Goal: Download file/media

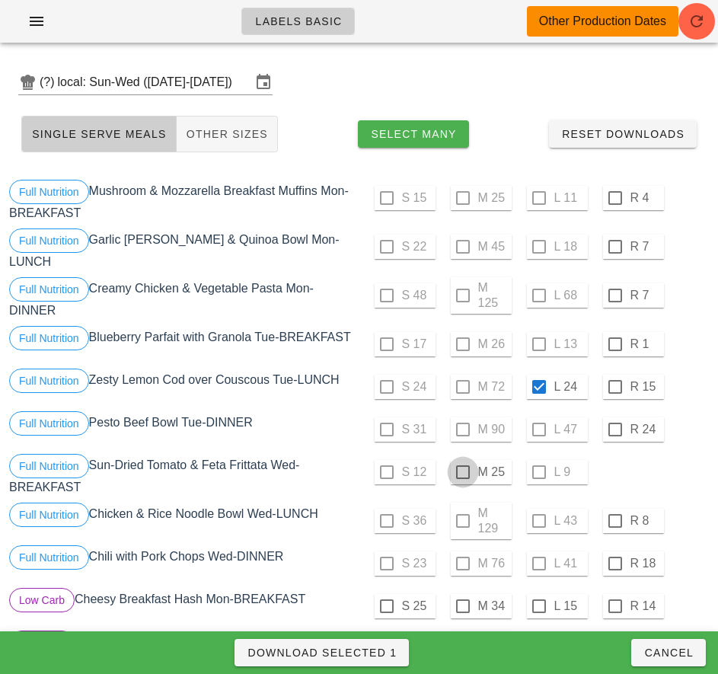
click at [462, 472] on div at bounding box center [463, 472] width 26 height 26
checkbox input "true"
click at [378, 649] on span "Download Selected 2" at bounding box center [322, 652] width 150 height 12
checkbox input "false"
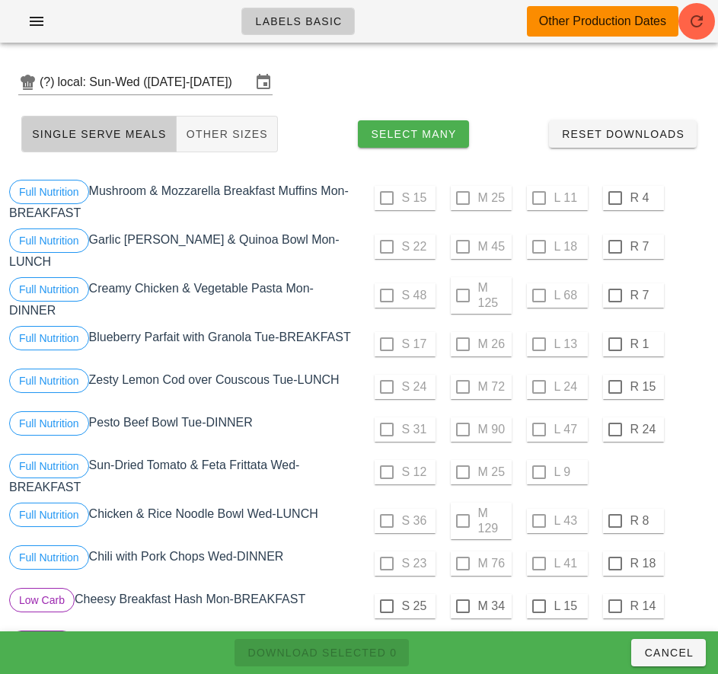
click at [676, 481] on div "S 12 M 25 L 9" at bounding box center [535, 472] width 347 height 37
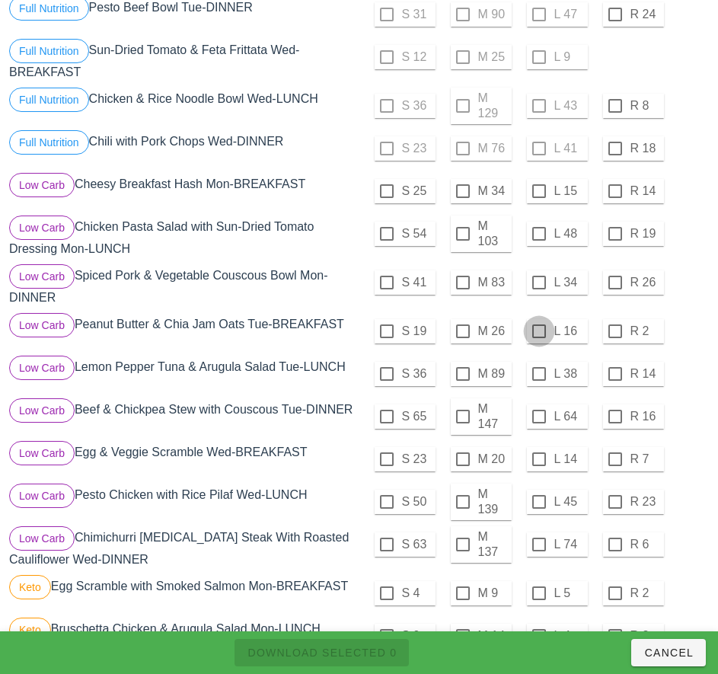
scroll to position [416, 0]
click at [462, 233] on div at bounding box center [463, 233] width 26 height 26
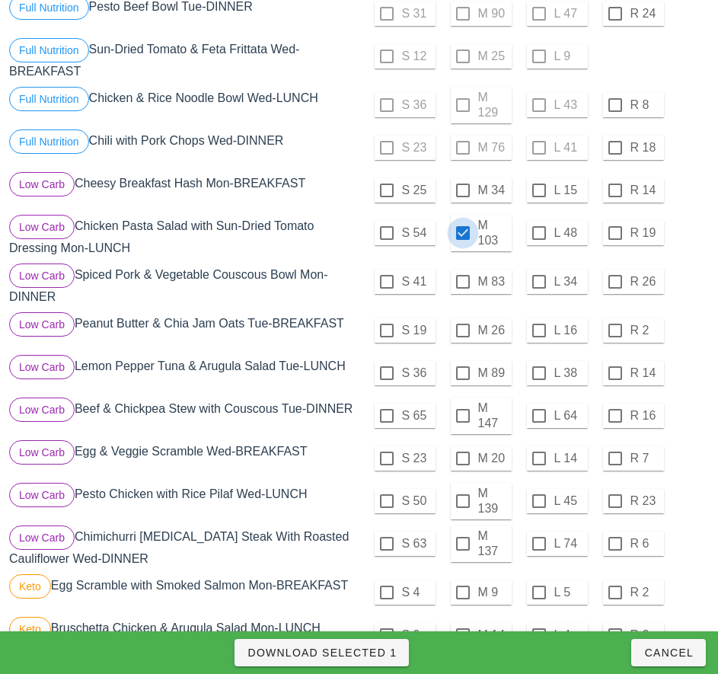
click at [367, 650] on span "Download Selected 1" at bounding box center [322, 652] width 150 height 12
checkbox input "false"
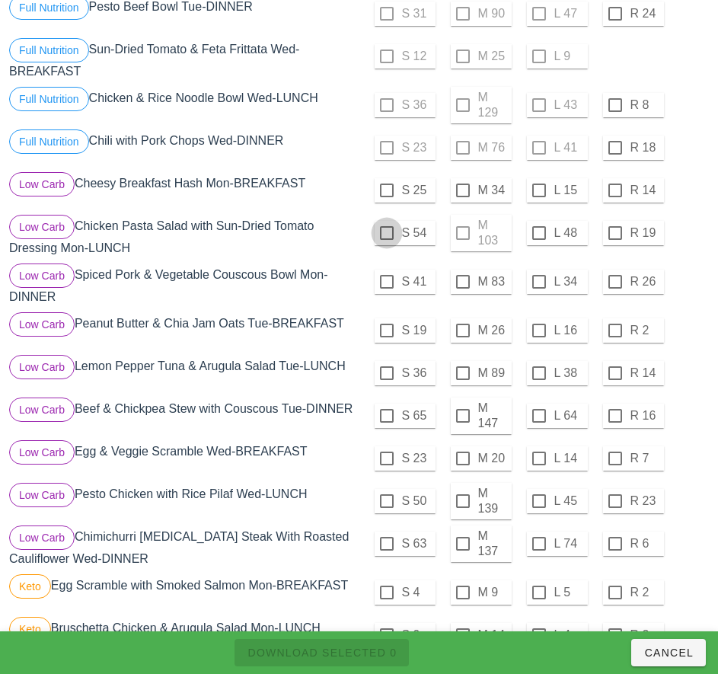
click at [386, 233] on div at bounding box center [387, 233] width 26 height 26
checkbox input "true"
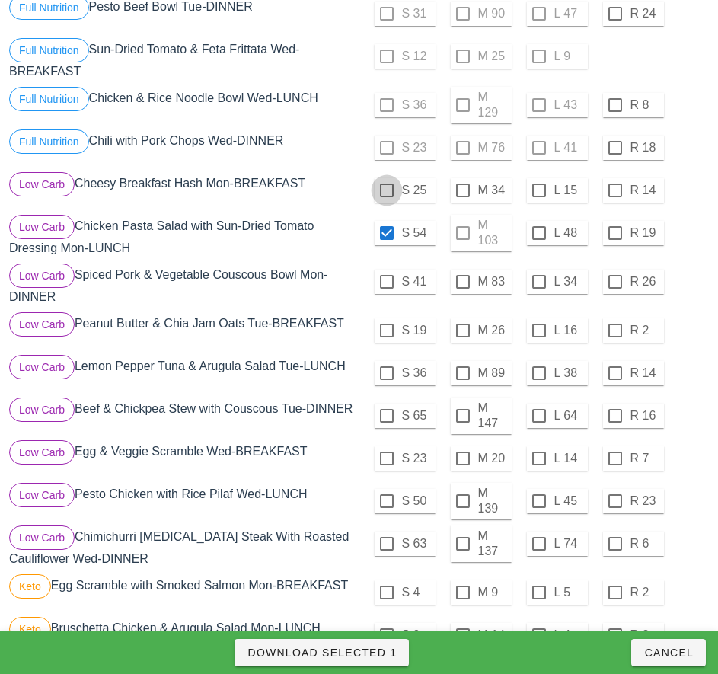
click at [386, 190] on div at bounding box center [387, 190] width 26 height 26
click at [380, 654] on span "Download Selected 2" at bounding box center [322, 652] width 150 height 12
checkbox input "false"
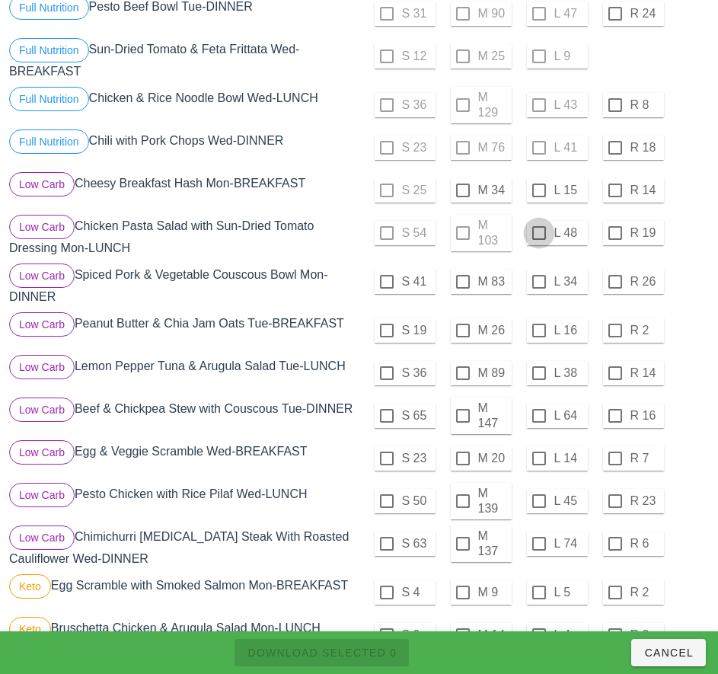
click at [538, 233] on div at bounding box center [539, 233] width 26 height 26
checkbox input "true"
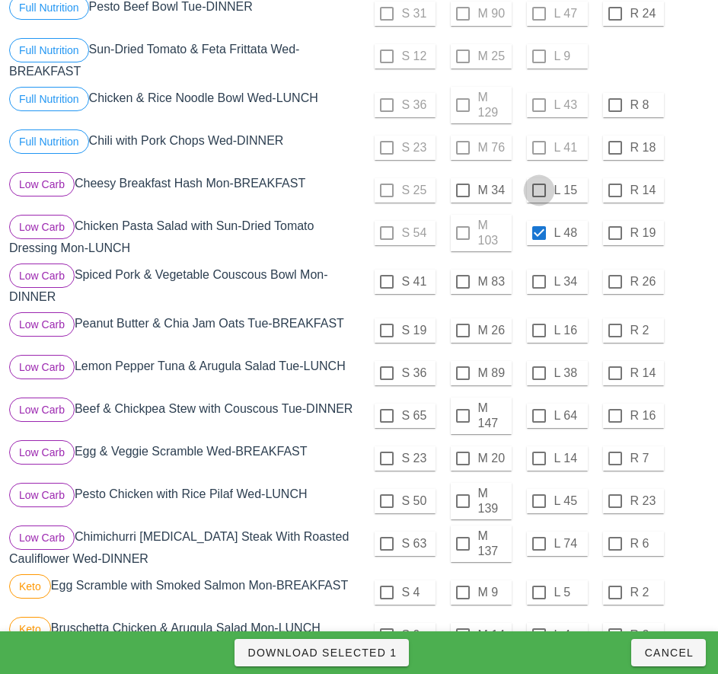
click at [538, 190] on div at bounding box center [539, 190] width 26 height 26
click at [380, 658] on span "Download Selected 2" at bounding box center [322, 652] width 150 height 12
checkbox input "false"
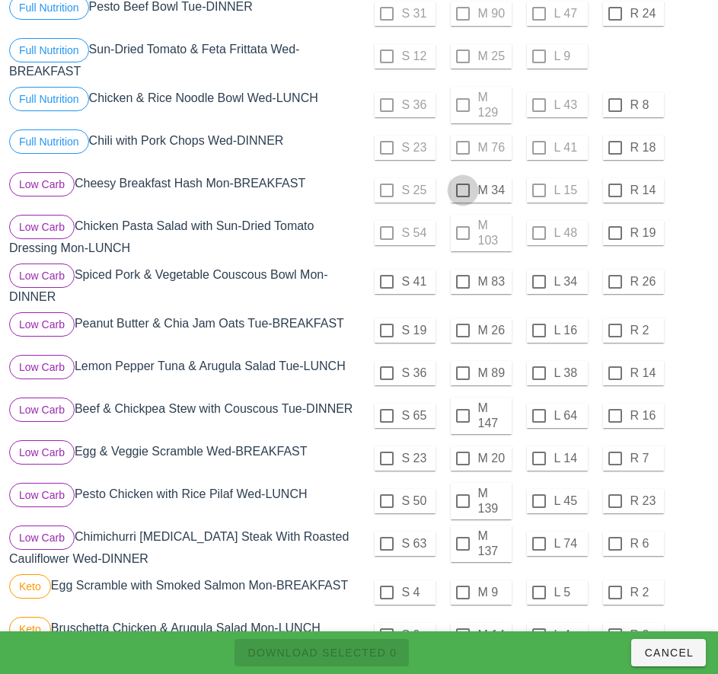
click at [462, 190] on div at bounding box center [463, 190] width 26 height 26
checkbox input "true"
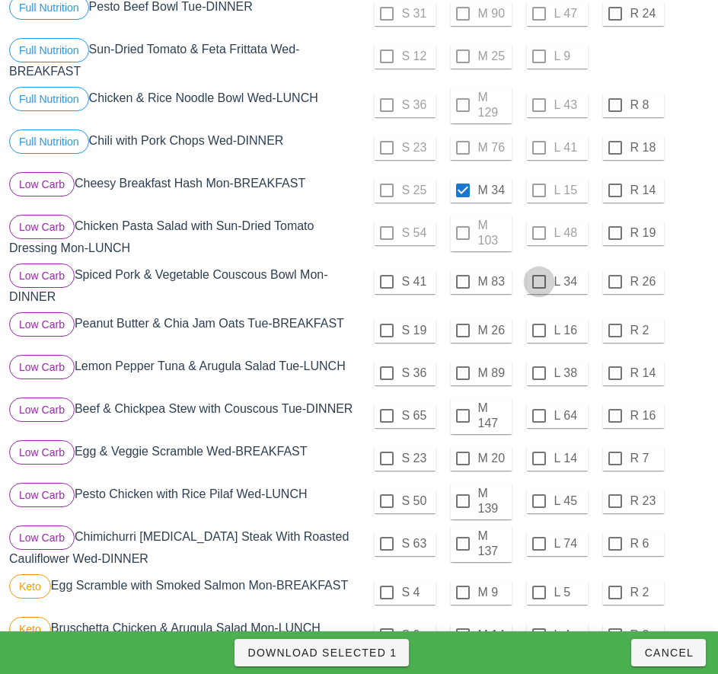
click at [538, 282] on div at bounding box center [539, 282] width 26 height 26
checkbox input "true"
click at [378, 652] on span "Download Selected 2" at bounding box center [322, 652] width 150 height 12
checkbox input "false"
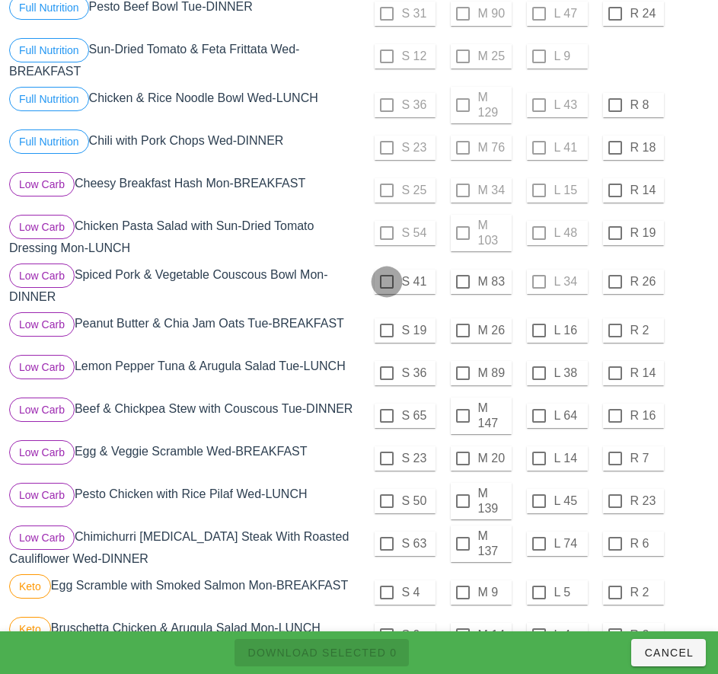
click at [386, 282] on div at bounding box center [387, 282] width 26 height 26
click at [370, 654] on span "Download Selected 1" at bounding box center [322, 652] width 150 height 12
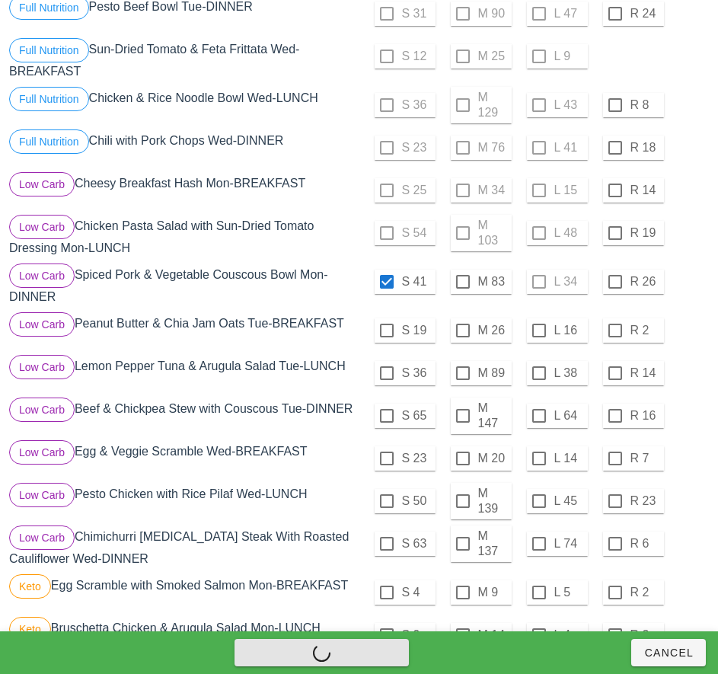
checkbox input "false"
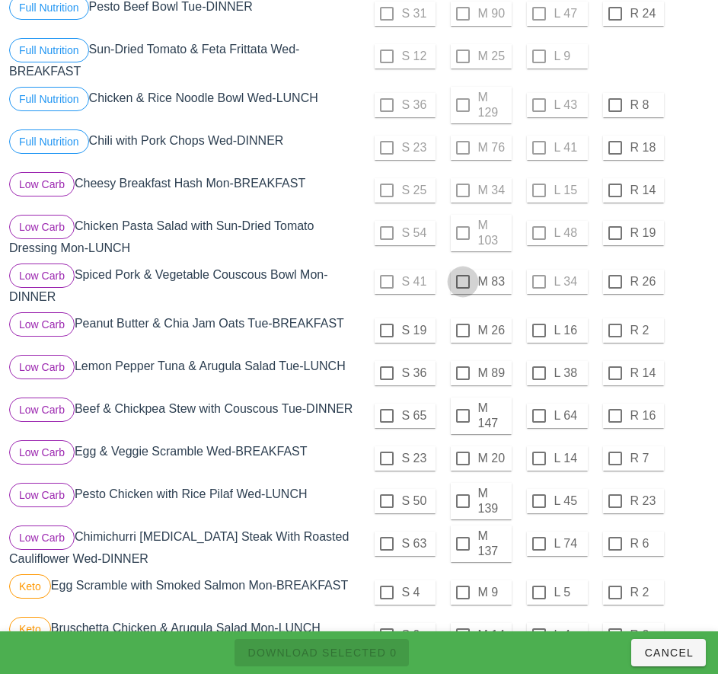
click at [464, 284] on div at bounding box center [463, 282] width 26 height 26
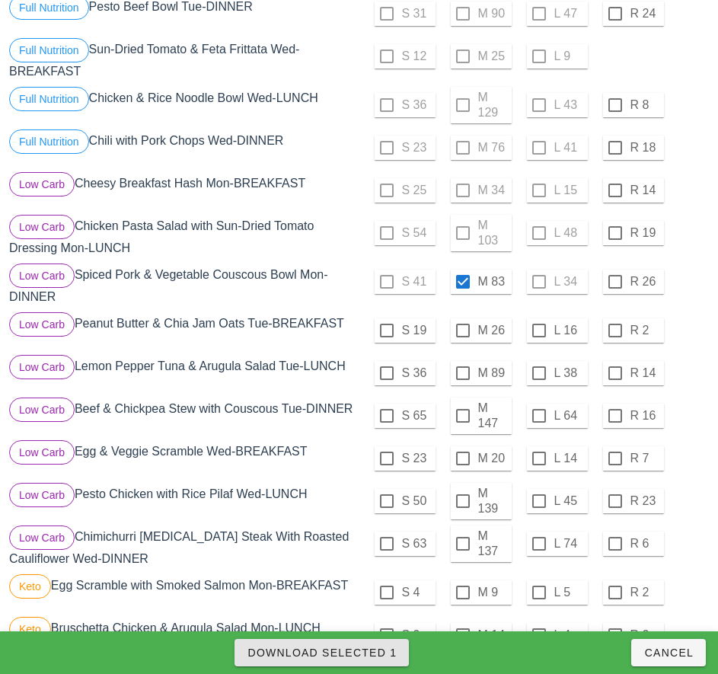
click at [361, 658] on span "Download Selected 1" at bounding box center [322, 652] width 150 height 12
checkbox input "false"
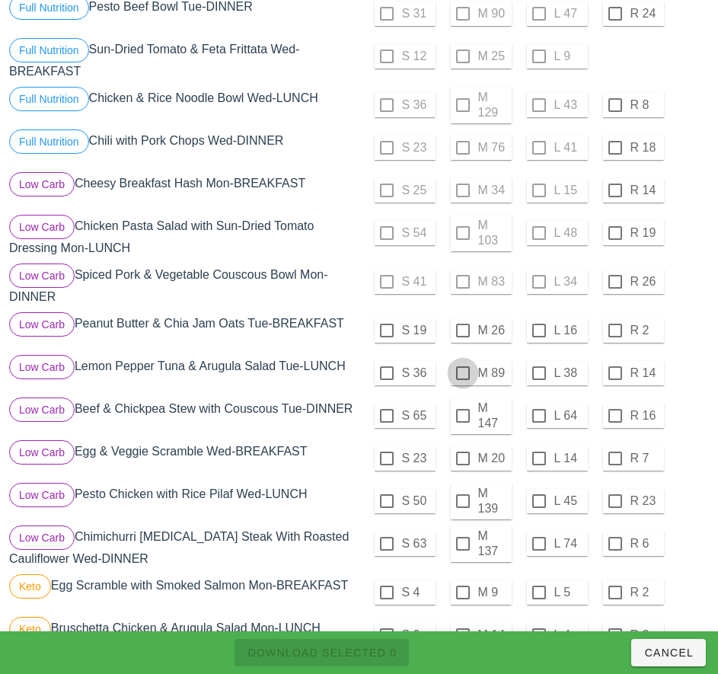
click at [462, 373] on div at bounding box center [463, 373] width 26 height 26
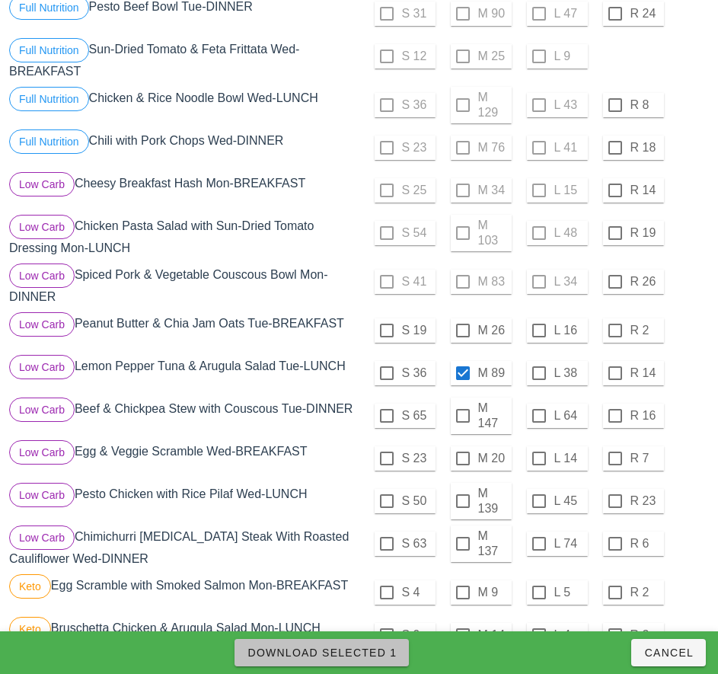
click at [367, 652] on span "Download Selected 1" at bounding box center [322, 652] width 150 height 12
checkbox input "false"
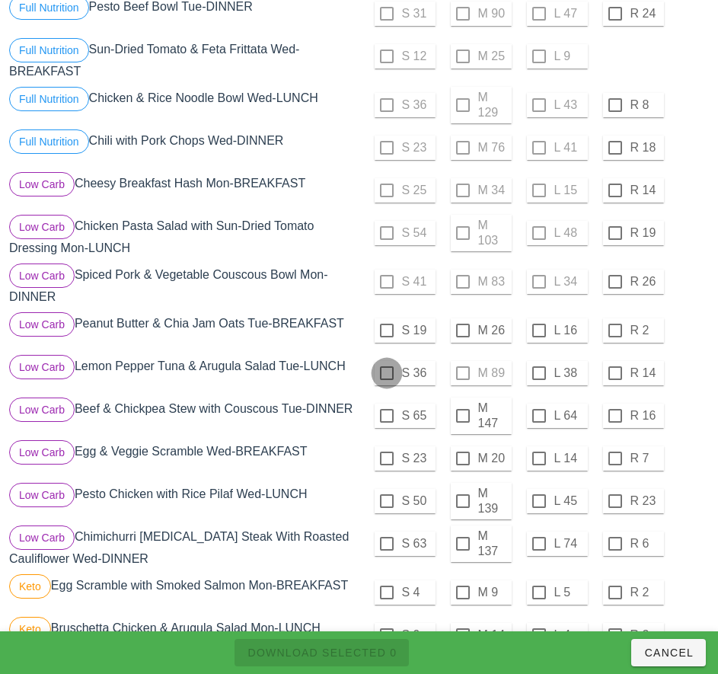
click at [386, 373] on div at bounding box center [387, 373] width 26 height 26
checkbox input "true"
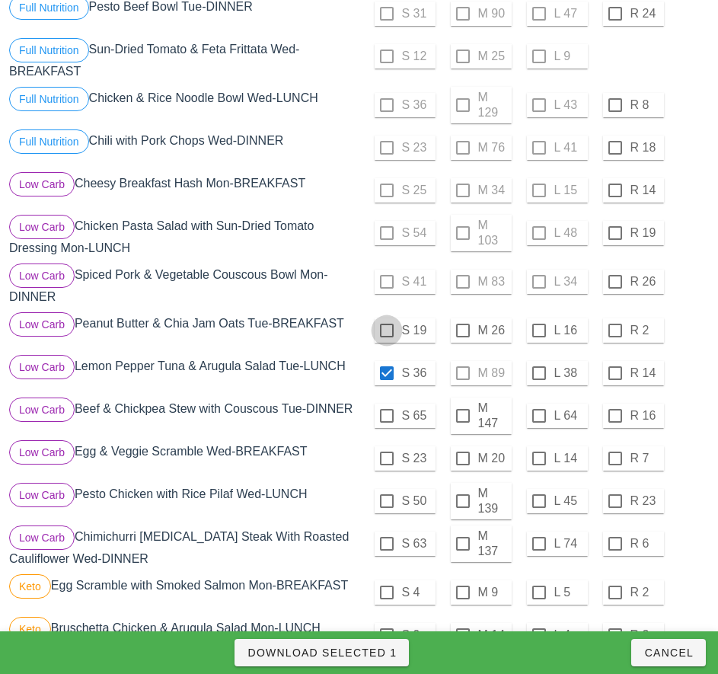
click at [386, 330] on div at bounding box center [387, 330] width 26 height 26
click at [378, 654] on span "Download Selected 2" at bounding box center [322, 652] width 150 height 12
checkbox input "false"
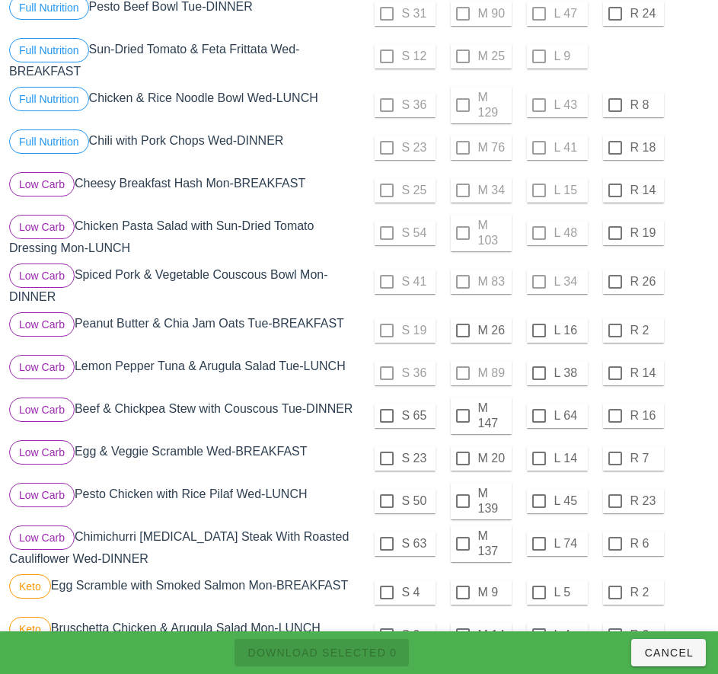
click at [534, 286] on div "S 41 M 83 L 34 R 26" at bounding box center [535, 281] width 347 height 37
click at [538, 373] on div at bounding box center [539, 373] width 26 height 26
checkbox input "true"
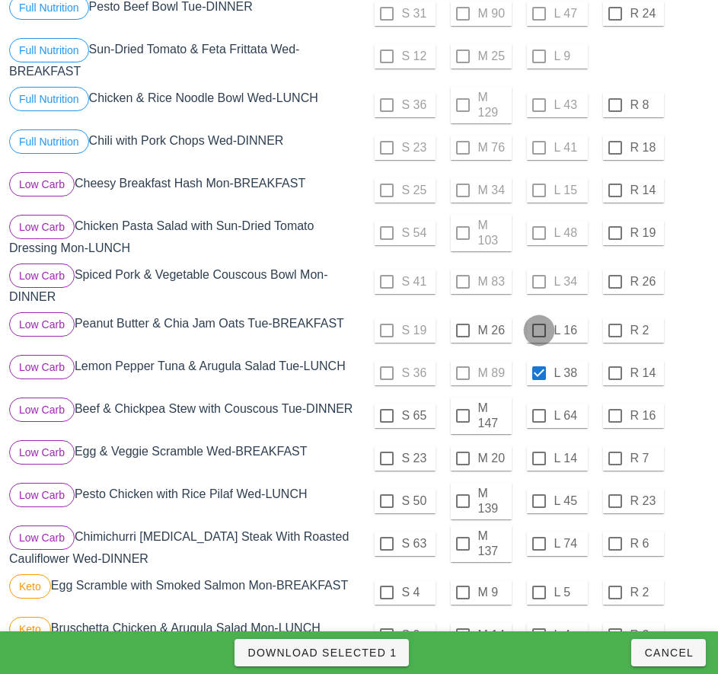
click at [538, 332] on div at bounding box center [539, 330] width 26 height 26
click at [371, 650] on span "Download Selected 2" at bounding box center [322, 652] width 150 height 12
checkbox input "false"
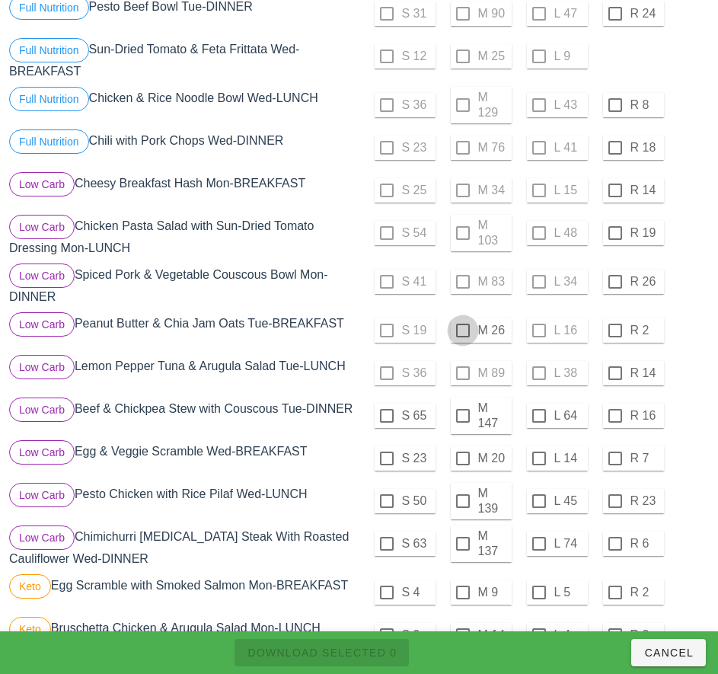
click at [462, 330] on div at bounding box center [463, 330] width 26 height 26
checkbox input "true"
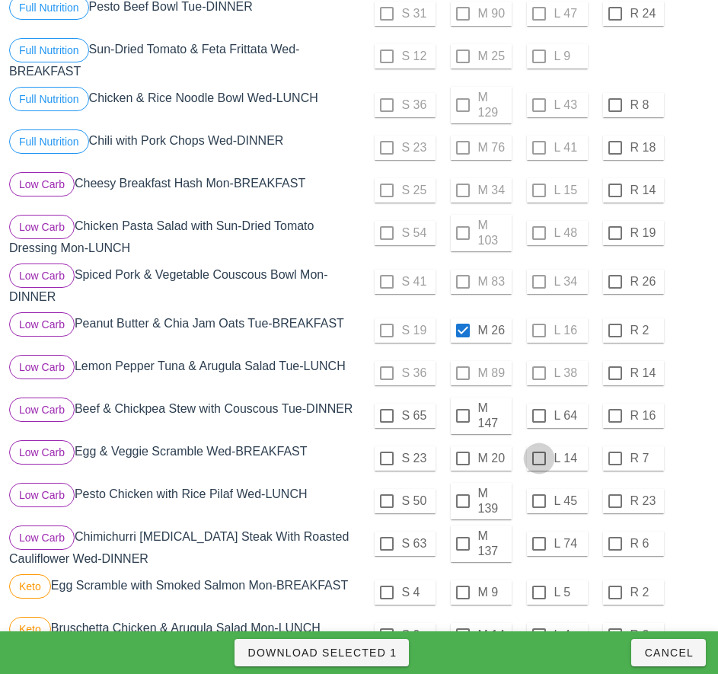
click at [537, 464] on div at bounding box center [539, 458] width 26 height 26
checkbox input "true"
click at [365, 655] on span "Download Selected 2" at bounding box center [322, 652] width 150 height 12
checkbox input "false"
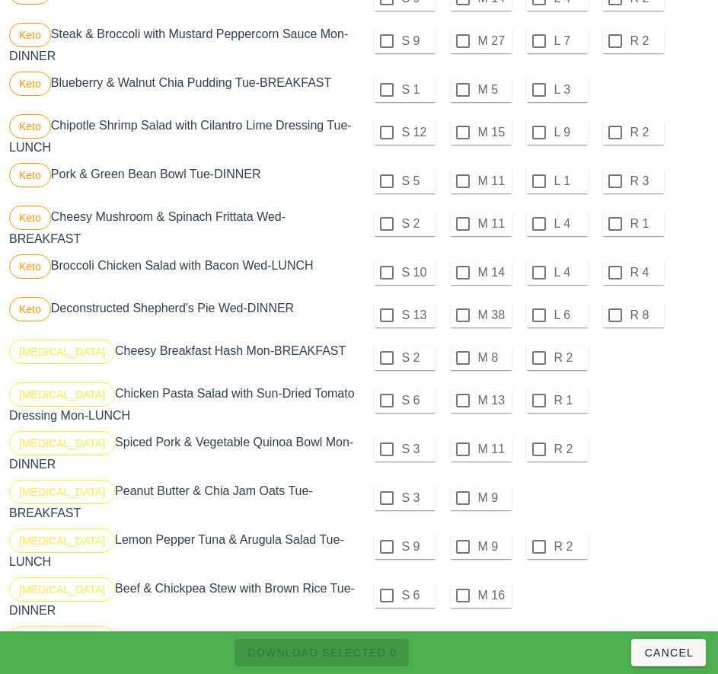
scroll to position [1054, 0]
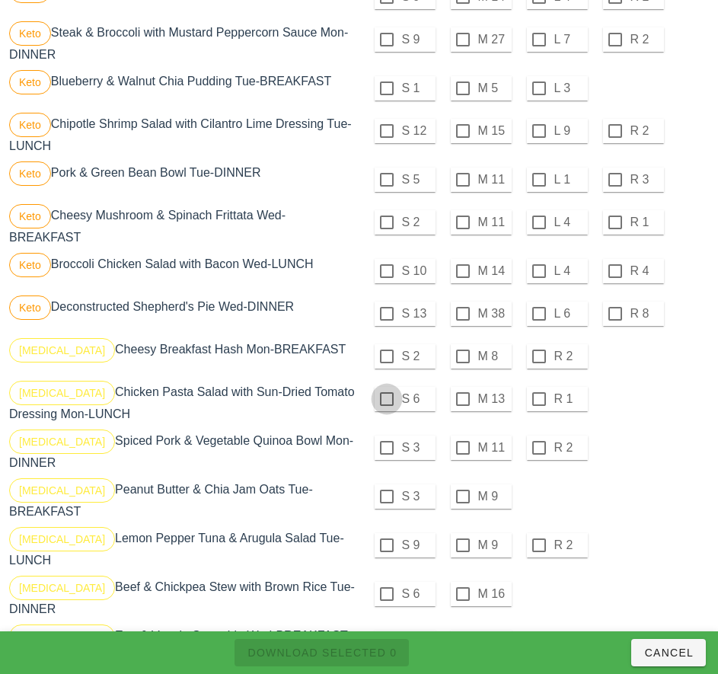
click at [386, 362] on div at bounding box center [387, 356] width 26 height 26
click at [386, 405] on div at bounding box center [387, 399] width 26 height 26
checkbox input "true"
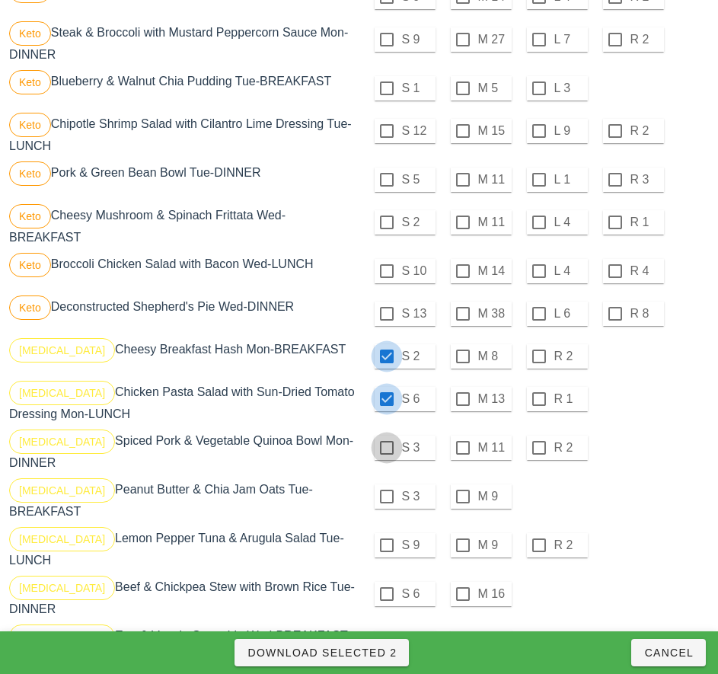
click at [386, 454] on div at bounding box center [387, 448] width 26 height 26
checkbox input "true"
click at [387, 502] on div at bounding box center [387, 496] width 26 height 26
checkbox input "true"
click at [386, 545] on div at bounding box center [387, 545] width 26 height 26
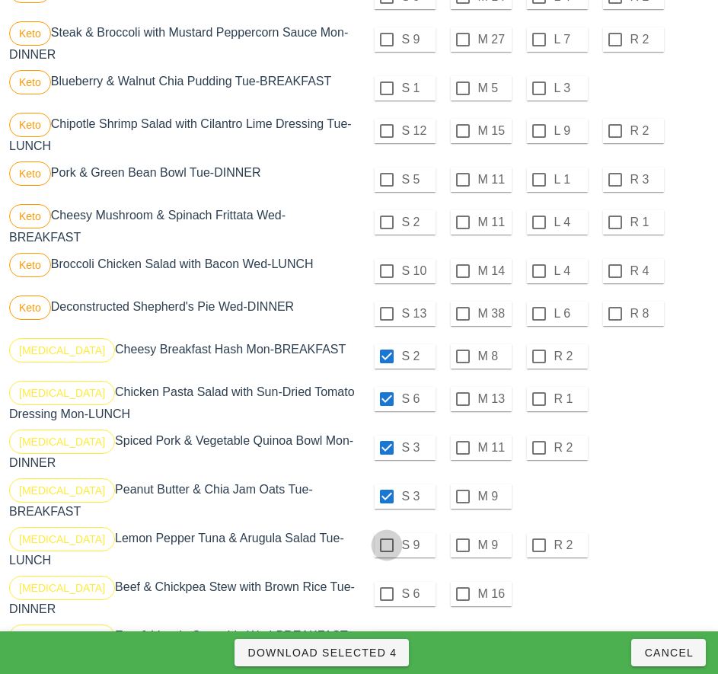
checkbox input "true"
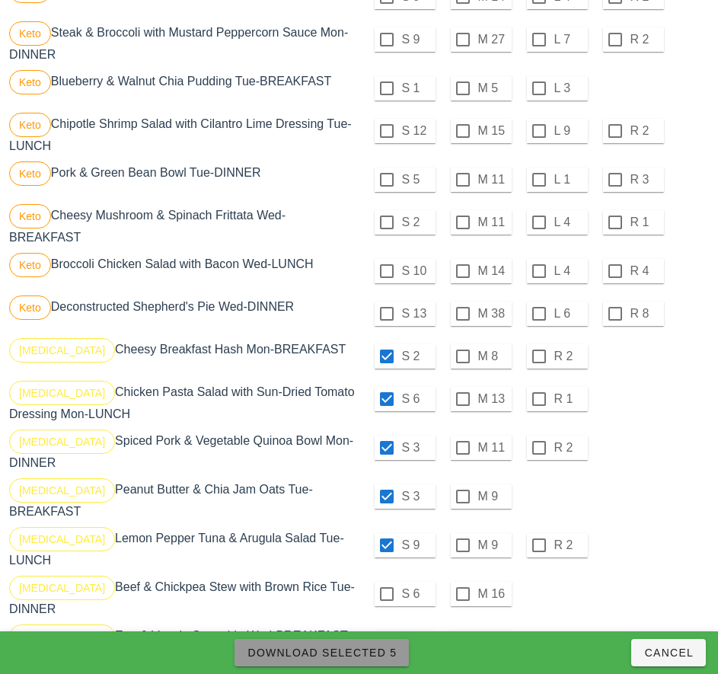
click at [378, 652] on span "Download Selected 5" at bounding box center [322, 652] width 150 height 12
checkbox input "false"
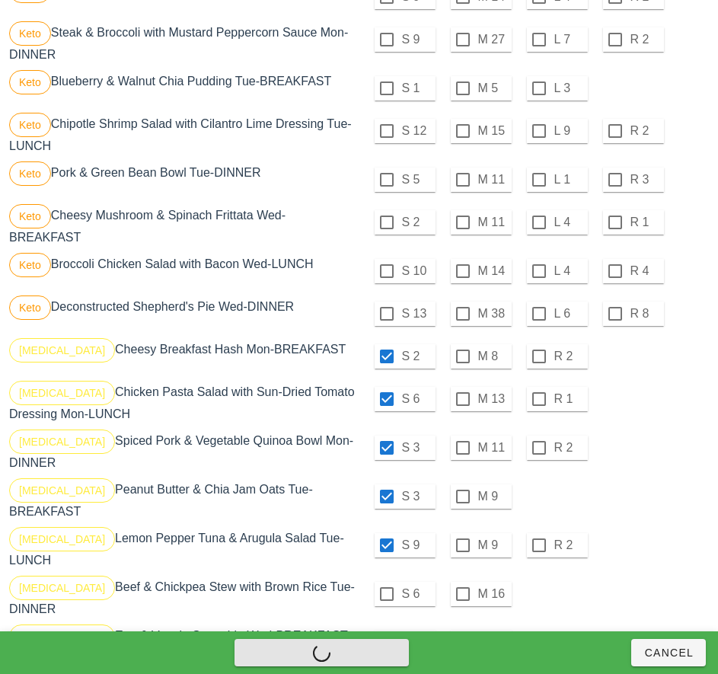
checkbox input "false"
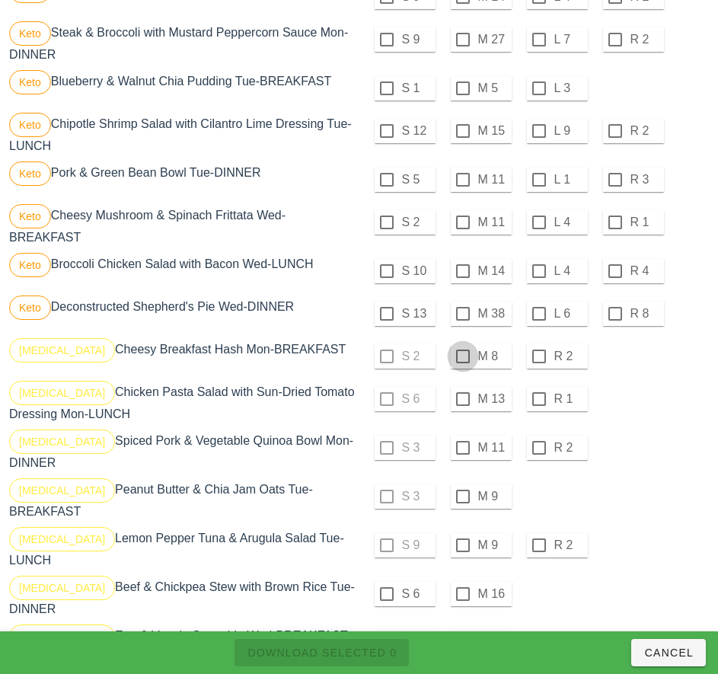
click at [462, 362] on div at bounding box center [463, 356] width 26 height 26
checkbox input "true"
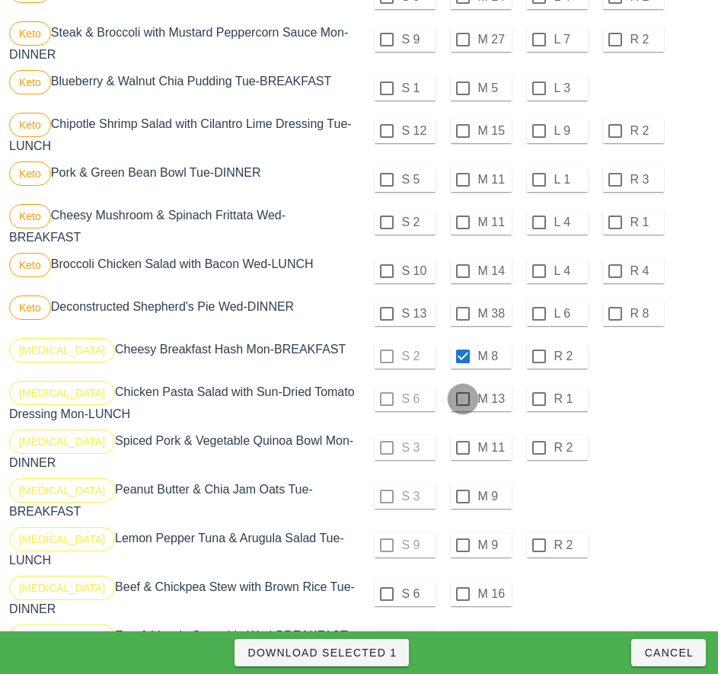
click at [462, 405] on div at bounding box center [463, 399] width 26 height 26
checkbox input "true"
click at [462, 454] on div at bounding box center [463, 448] width 26 height 26
checkbox input "true"
click at [462, 502] on div at bounding box center [463, 496] width 26 height 26
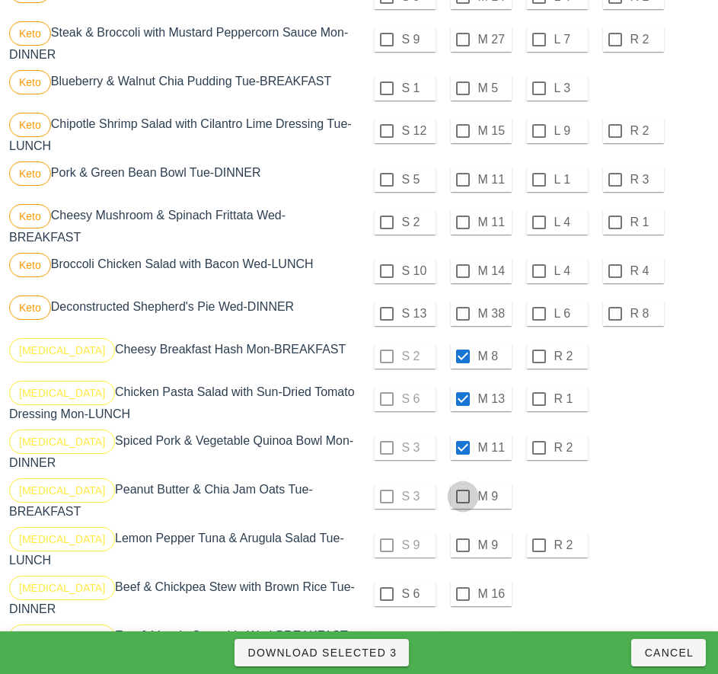
checkbox input "true"
click at [462, 545] on div at bounding box center [463, 545] width 26 height 26
checkbox input "true"
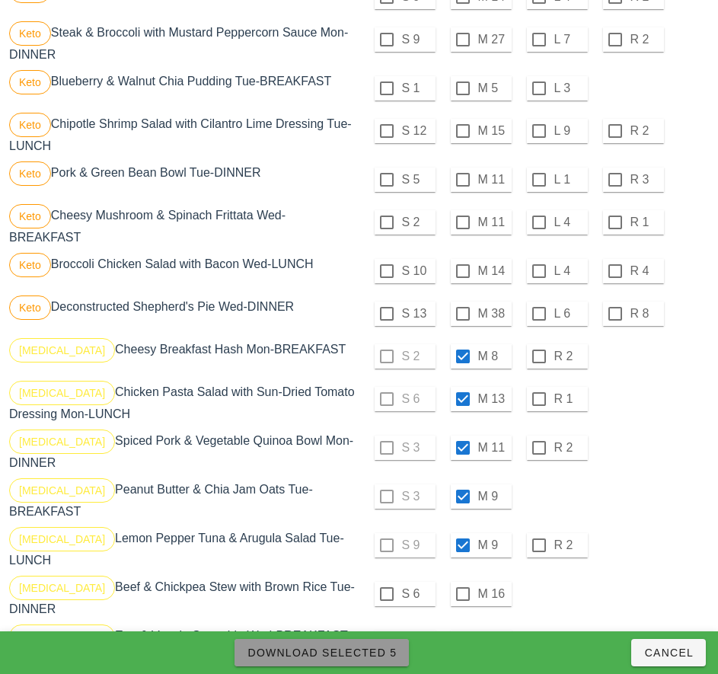
click at [377, 652] on span "Download Selected 5" at bounding box center [322, 652] width 150 height 12
checkbox input "false"
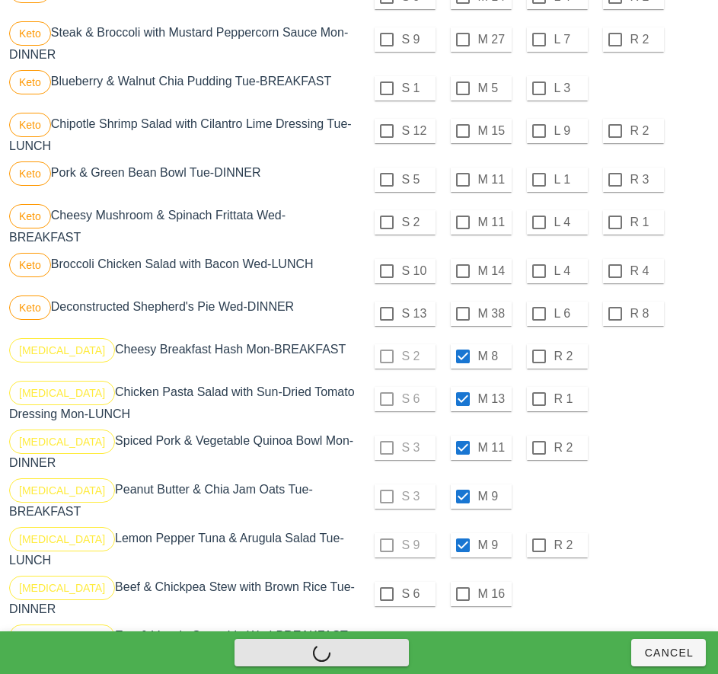
checkbox input "false"
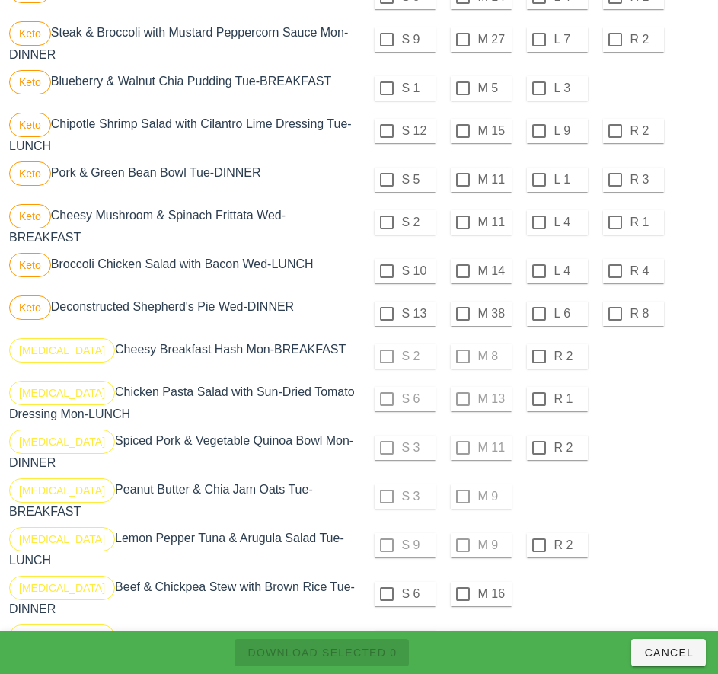
click at [620, 457] on div "S 3 M 11 R 2" at bounding box center [535, 447] width 347 height 37
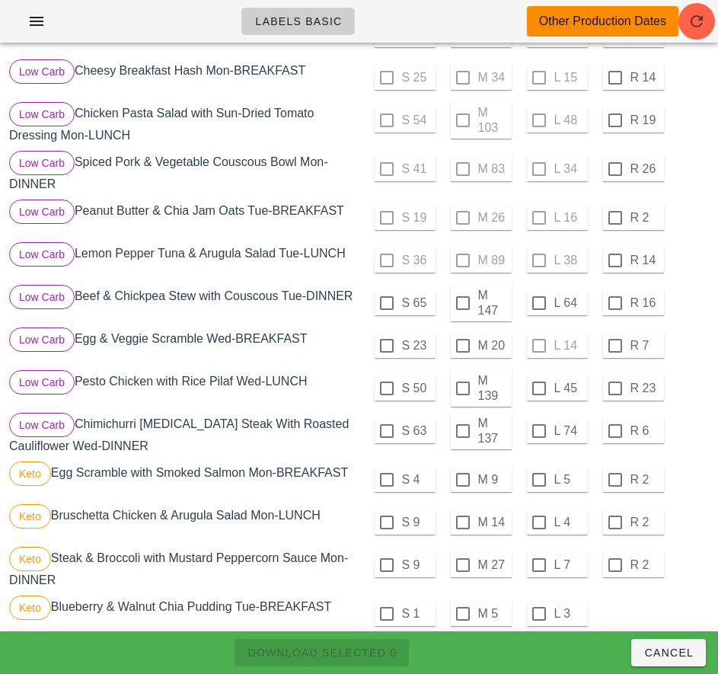
scroll to position [528, 0]
click at [462, 304] on div at bounding box center [463, 304] width 26 height 26
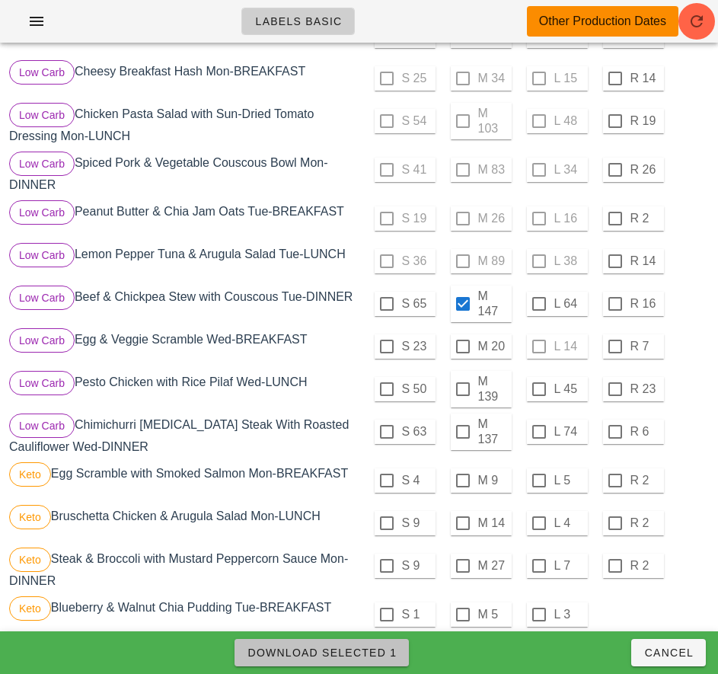
click at [360, 657] on span "Download Selected 1" at bounding box center [322, 652] width 150 height 12
checkbox input "false"
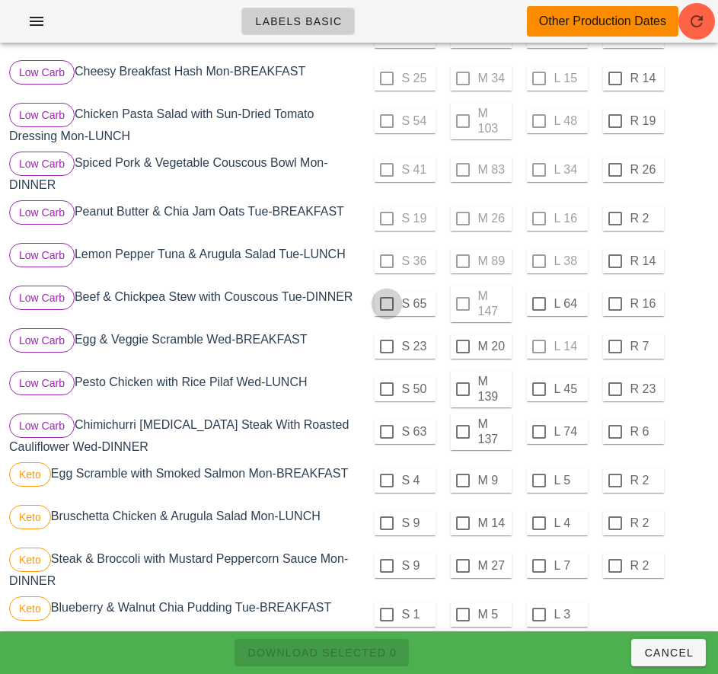
click at [386, 304] on div at bounding box center [387, 304] width 26 height 26
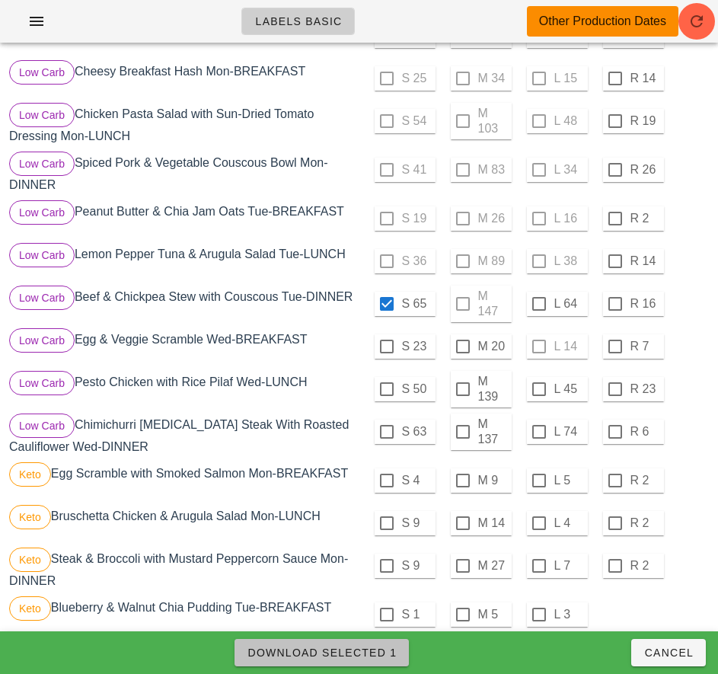
click at [374, 656] on span "Download Selected 1" at bounding box center [322, 652] width 150 height 12
checkbox input "false"
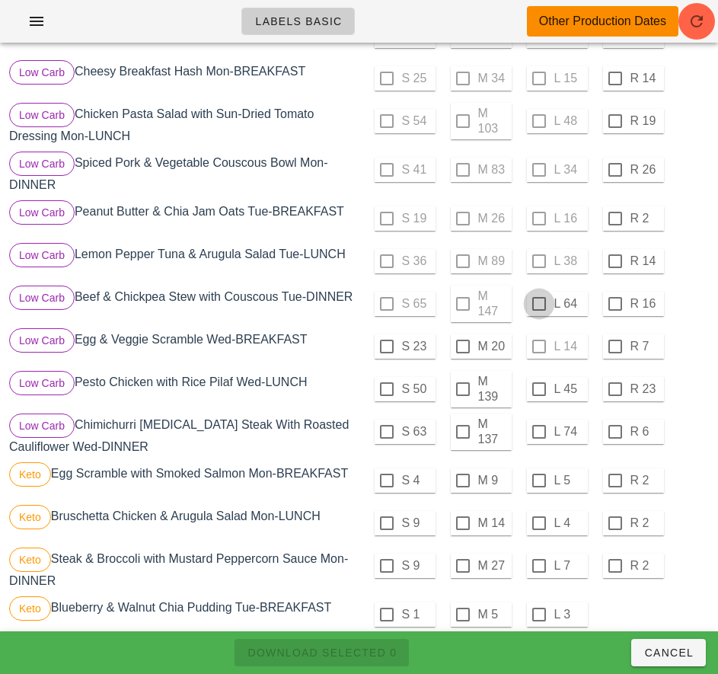
click at [538, 304] on div at bounding box center [539, 304] width 26 height 26
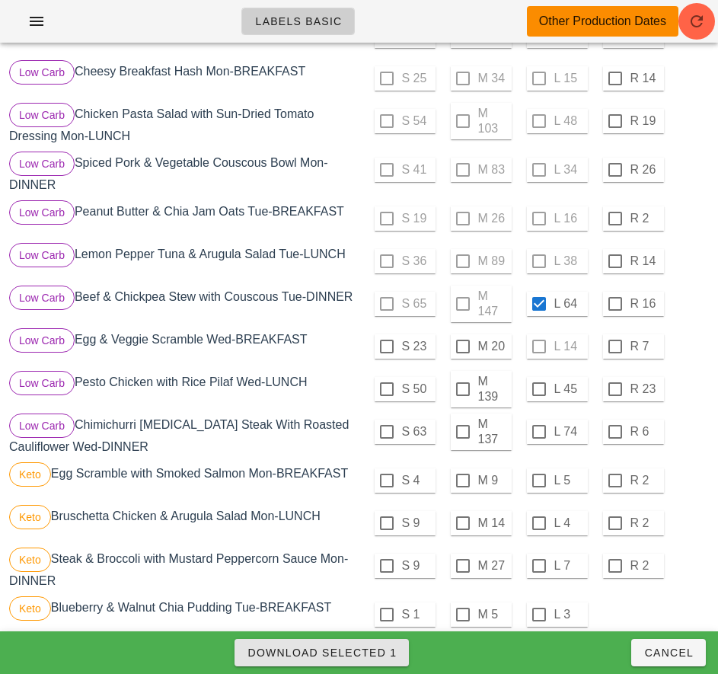
click at [372, 654] on span "Download Selected 1" at bounding box center [322, 652] width 150 height 12
checkbox input "false"
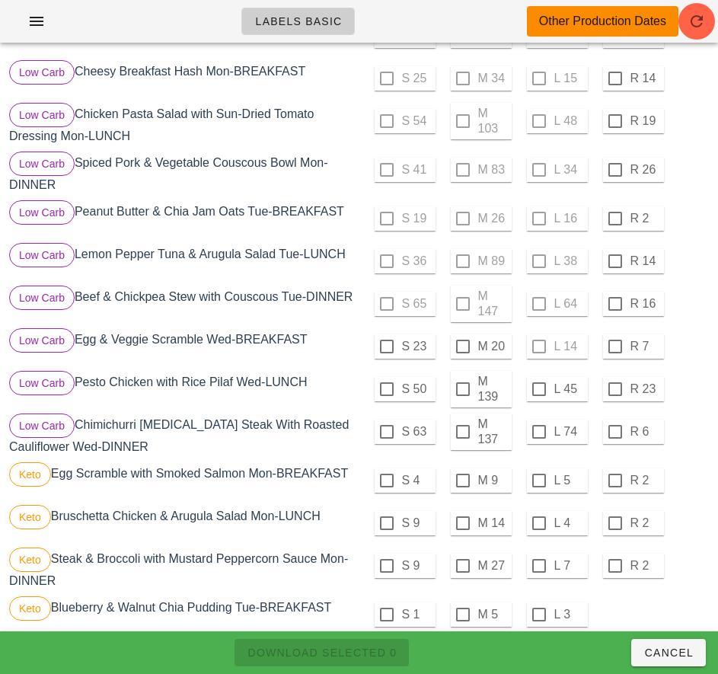
click at [464, 395] on div at bounding box center [463, 389] width 26 height 26
click at [362, 654] on span "Download Selected 1" at bounding box center [322, 652] width 150 height 12
checkbox input "false"
click at [386, 395] on div at bounding box center [387, 389] width 26 height 26
checkbox input "true"
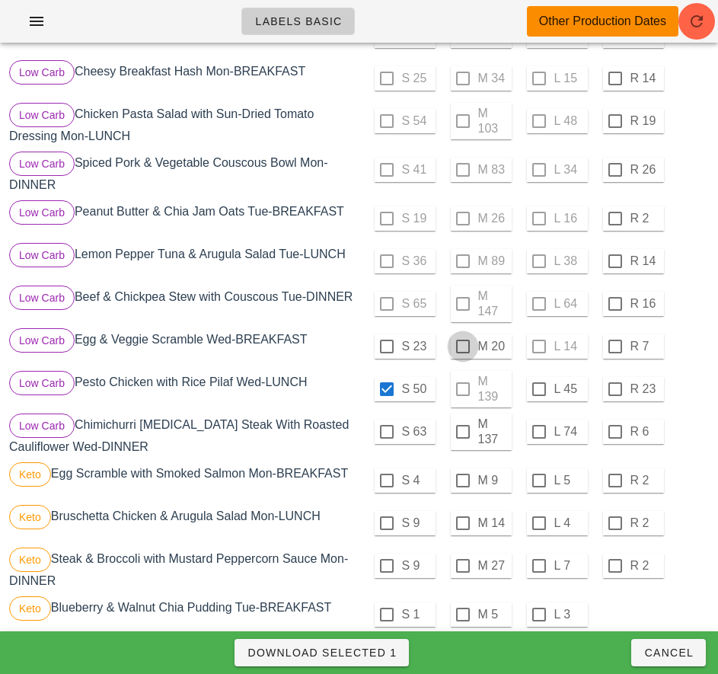
click at [464, 354] on div at bounding box center [463, 346] width 26 height 26
click at [366, 652] on span "Download Selected 2" at bounding box center [322, 652] width 150 height 12
checkbox input "false"
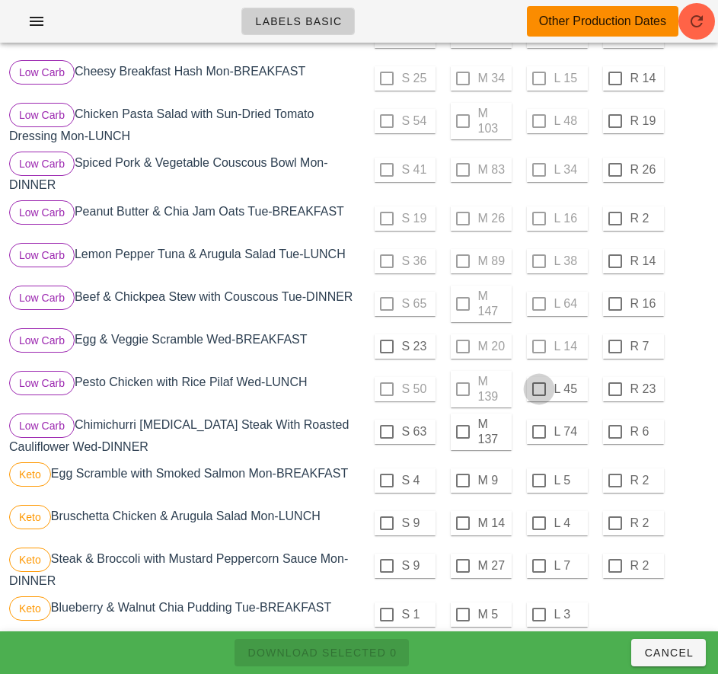
click at [538, 395] on div at bounding box center [539, 389] width 26 height 26
checkbox input "true"
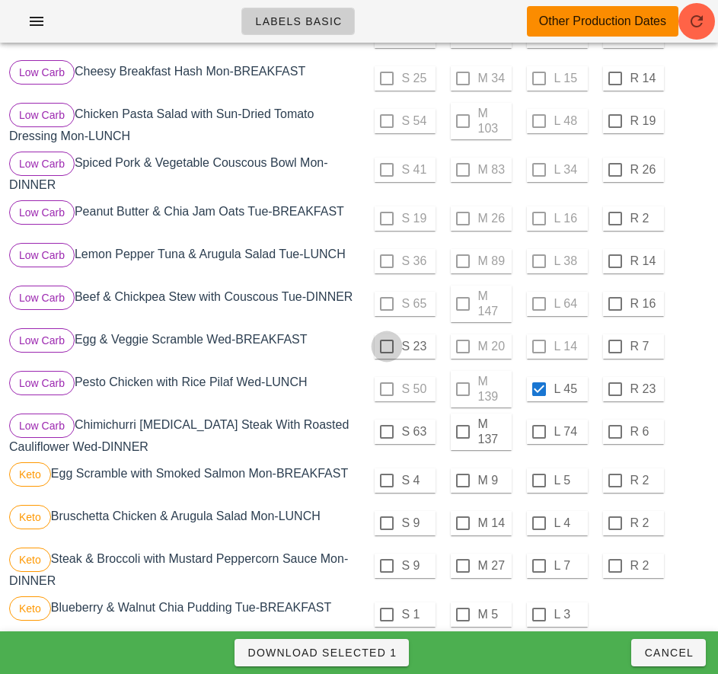
click at [386, 353] on div at bounding box center [387, 346] width 26 height 26
click at [374, 654] on span "Download Selected 2" at bounding box center [322, 652] width 150 height 12
checkbox input "false"
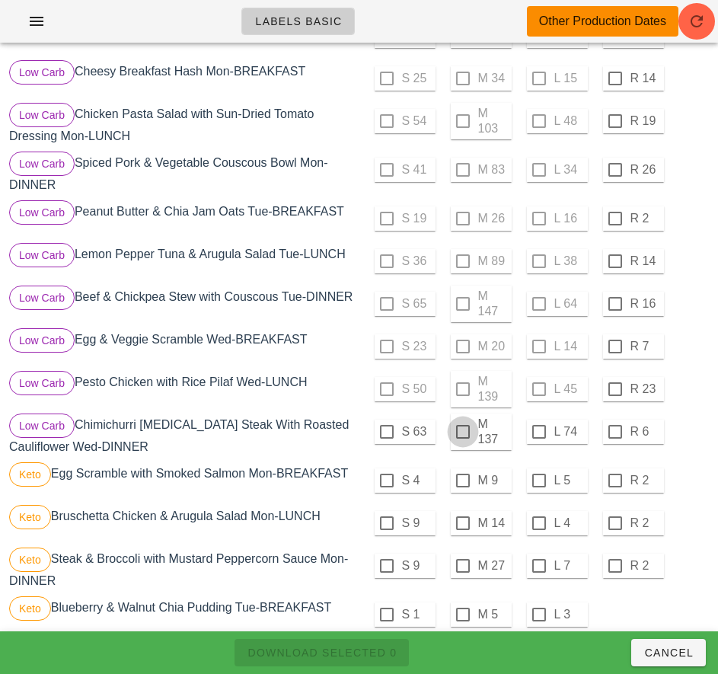
click at [462, 438] on div at bounding box center [463, 432] width 26 height 26
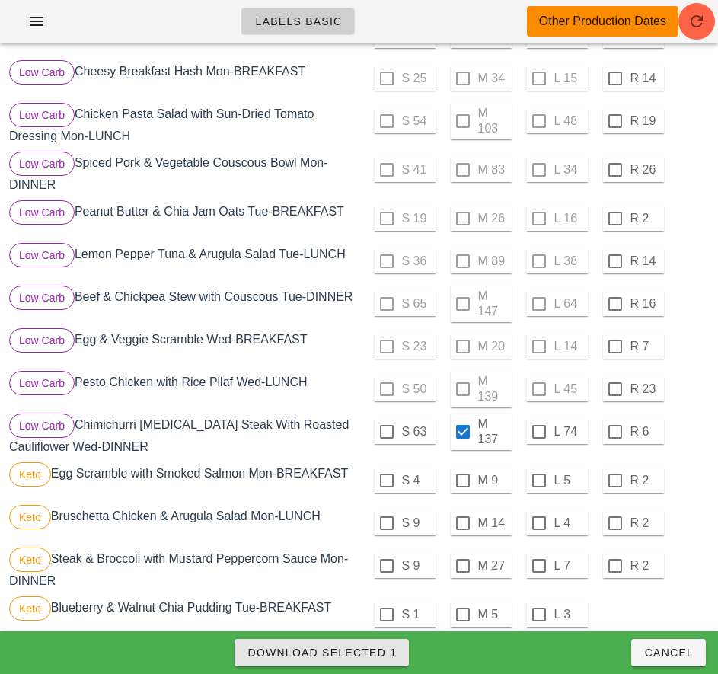
click at [365, 648] on span "Download Selected 1" at bounding box center [322, 652] width 150 height 12
checkbox input "false"
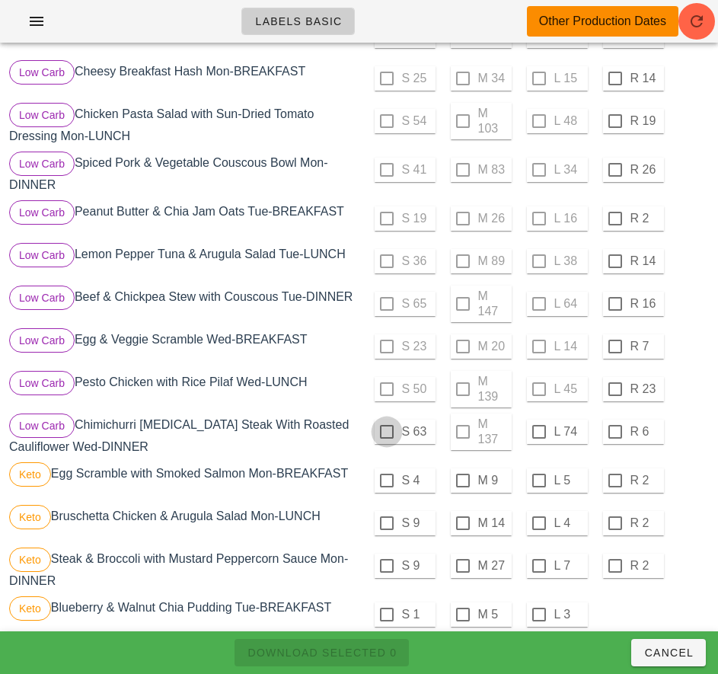
click at [385, 439] on div at bounding box center [387, 432] width 26 height 26
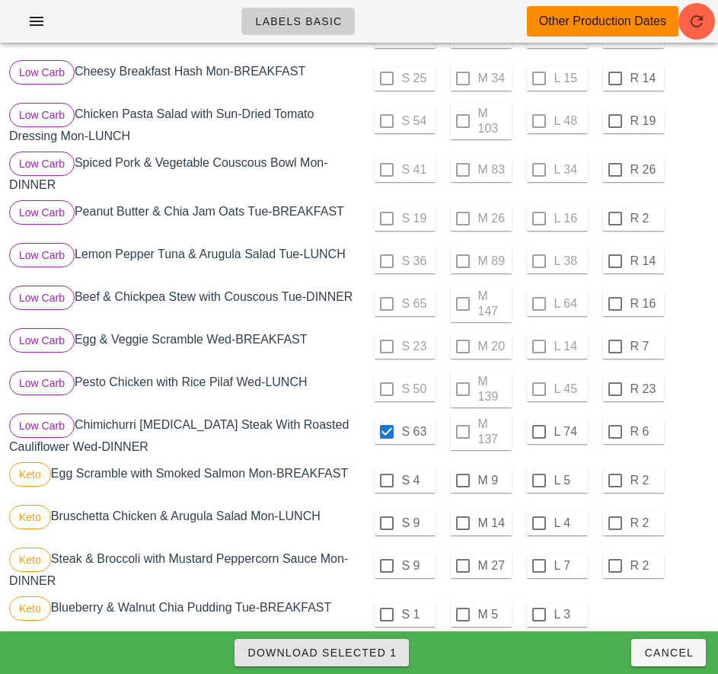
click at [364, 657] on span "Download Selected 1" at bounding box center [322, 652] width 150 height 12
checkbox input "false"
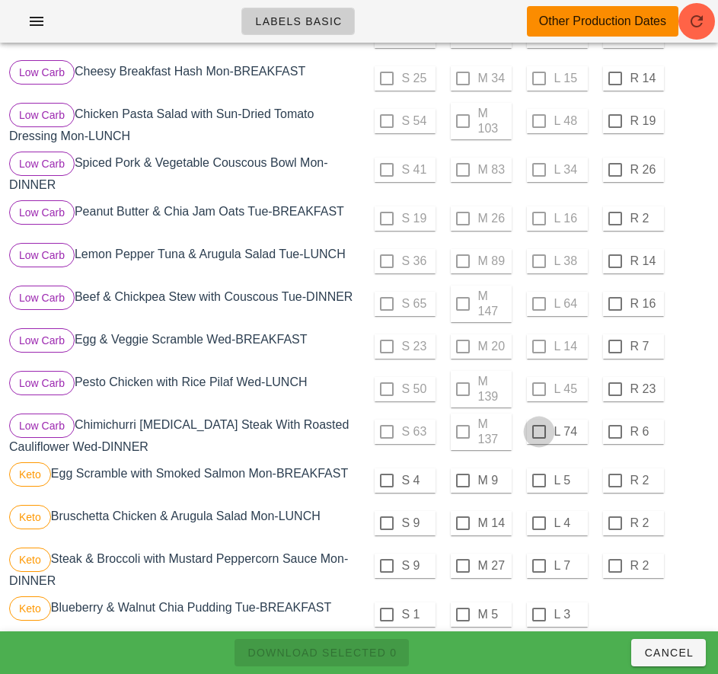
click at [538, 440] on div at bounding box center [539, 432] width 26 height 26
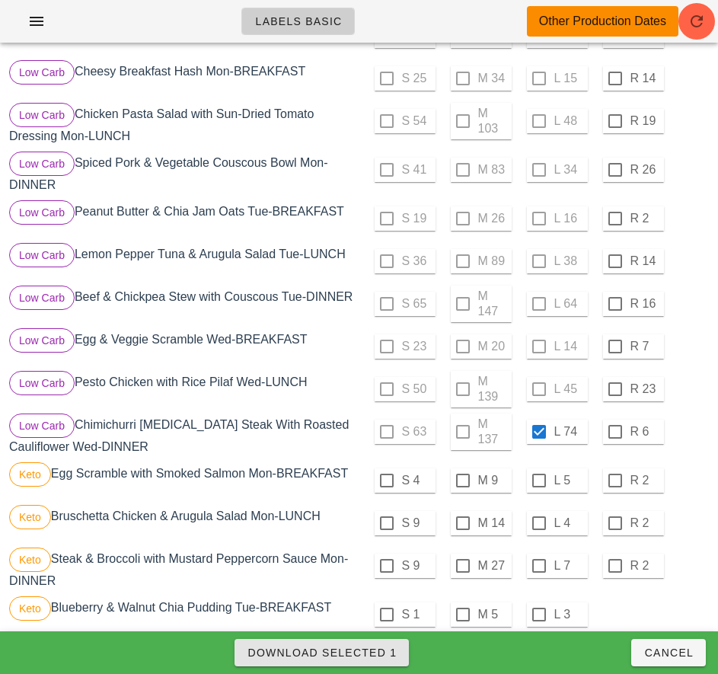
click at [386, 656] on span "Download Selected 1" at bounding box center [322, 652] width 150 height 12
checkbox input "false"
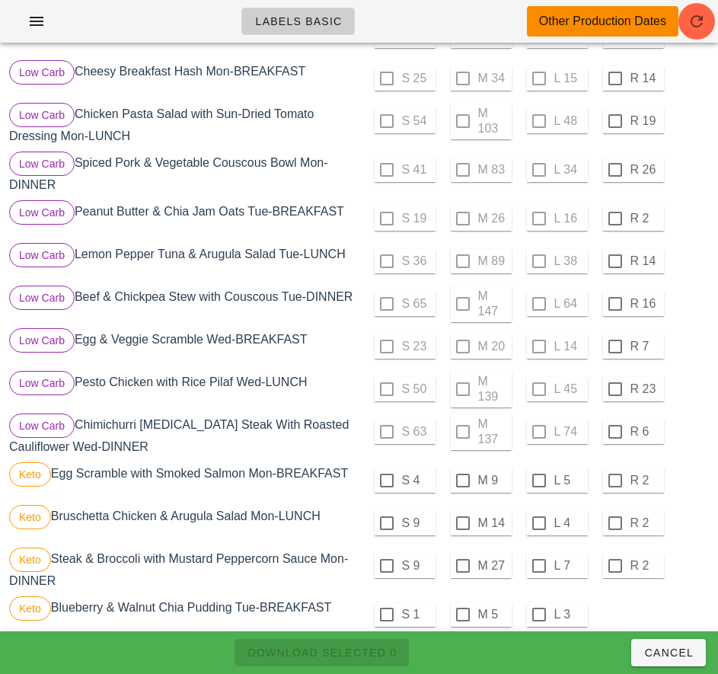
click at [340, 379] on div "Low Carb Pesto Chicken with Rice Pilaf Wed-LUNCH" at bounding box center [182, 389] width 353 height 43
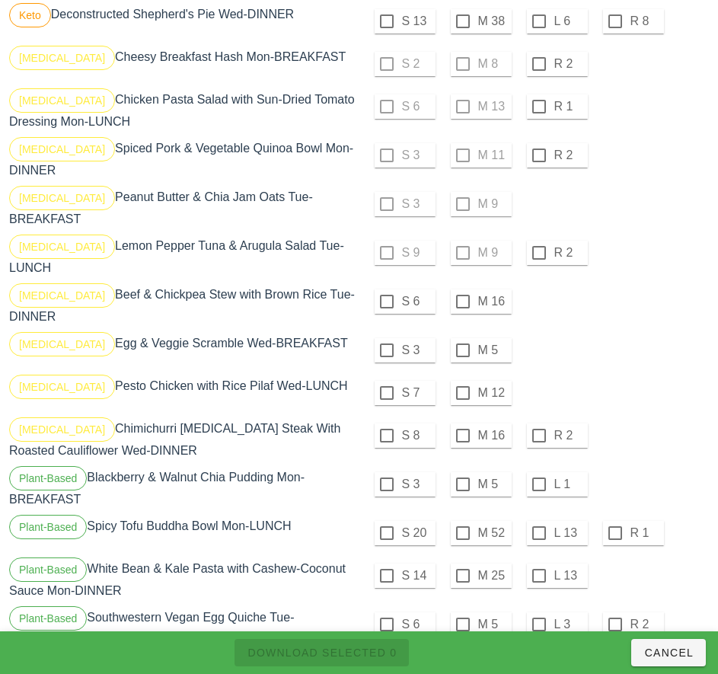
scroll to position [1347, 0]
click at [386, 295] on div at bounding box center [387, 301] width 26 height 26
click at [386, 343] on div at bounding box center [387, 350] width 26 height 26
click at [386, 384] on div at bounding box center [387, 392] width 26 height 26
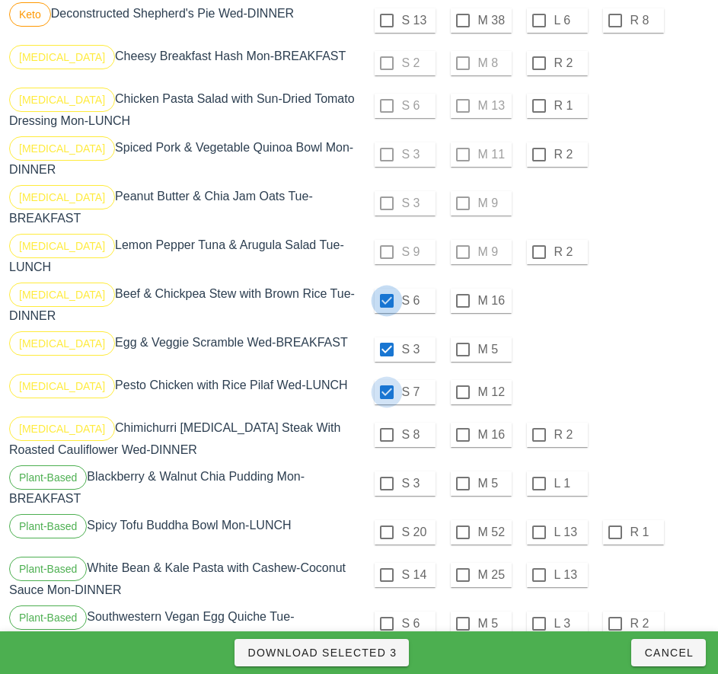
checkbox input "true"
click at [386, 429] on div at bounding box center [387, 435] width 26 height 26
checkbox input "true"
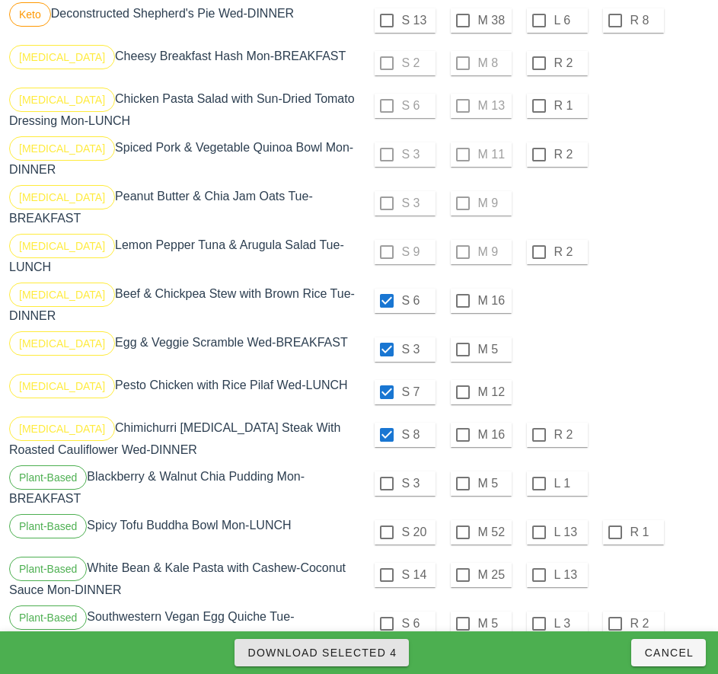
click at [379, 649] on span "Download Selected 4" at bounding box center [322, 652] width 150 height 12
checkbox input "false"
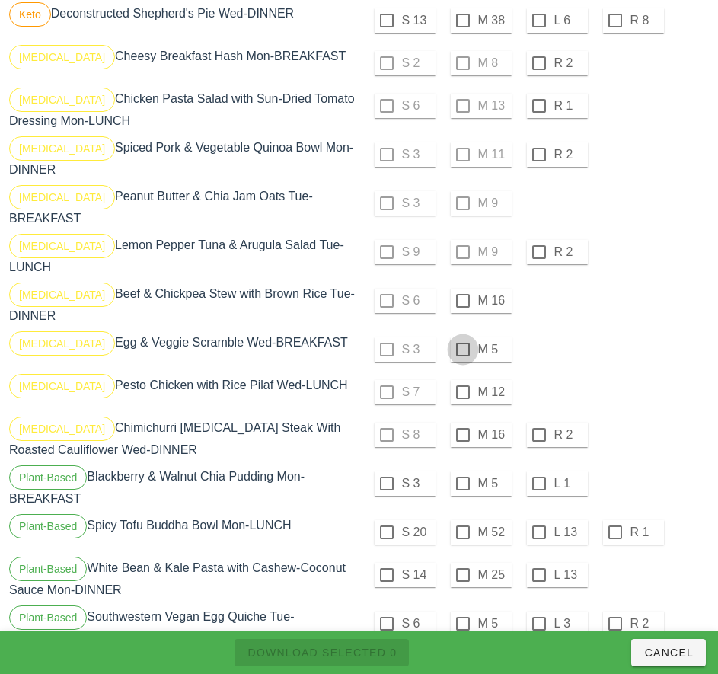
click at [462, 343] on div at bounding box center [463, 350] width 26 height 26
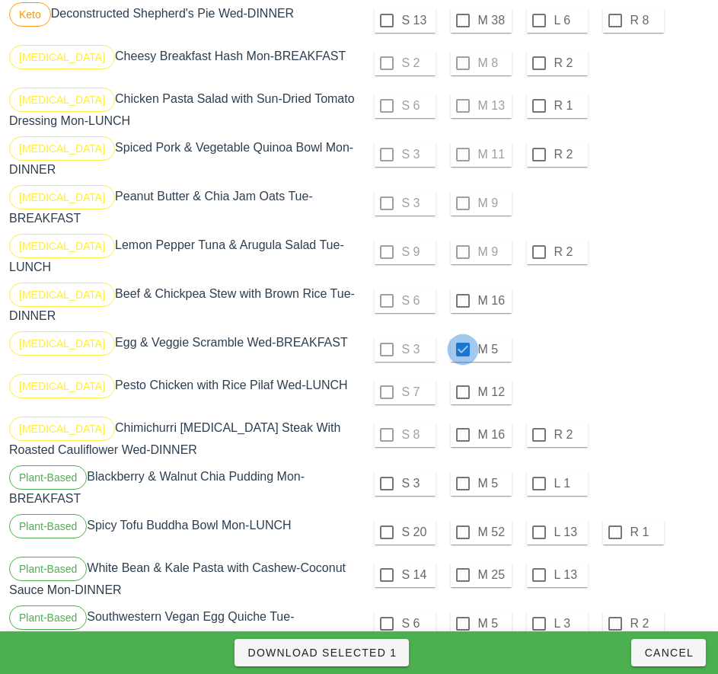
checkbox input "true"
click at [462, 386] on div at bounding box center [463, 392] width 26 height 26
checkbox input "true"
click at [461, 429] on div at bounding box center [463, 435] width 26 height 26
checkbox input "true"
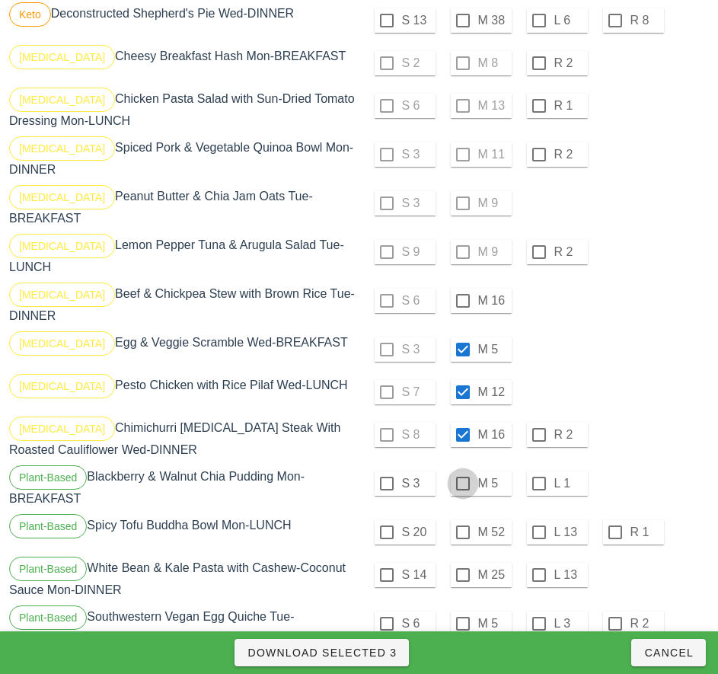
click at [462, 477] on div at bounding box center [463, 484] width 26 height 26
click at [461, 482] on div at bounding box center [463, 484] width 26 height 26
checkbox input "false"
click at [462, 295] on div at bounding box center [463, 301] width 26 height 26
click at [368, 653] on span "Download Selected 4" at bounding box center [322, 652] width 150 height 12
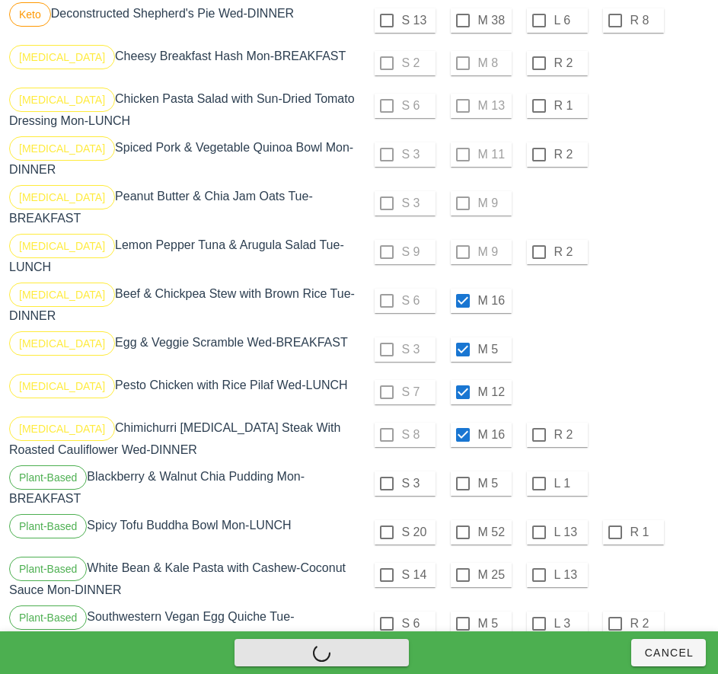
checkbox input "false"
